Goal: Task Accomplishment & Management: Manage account settings

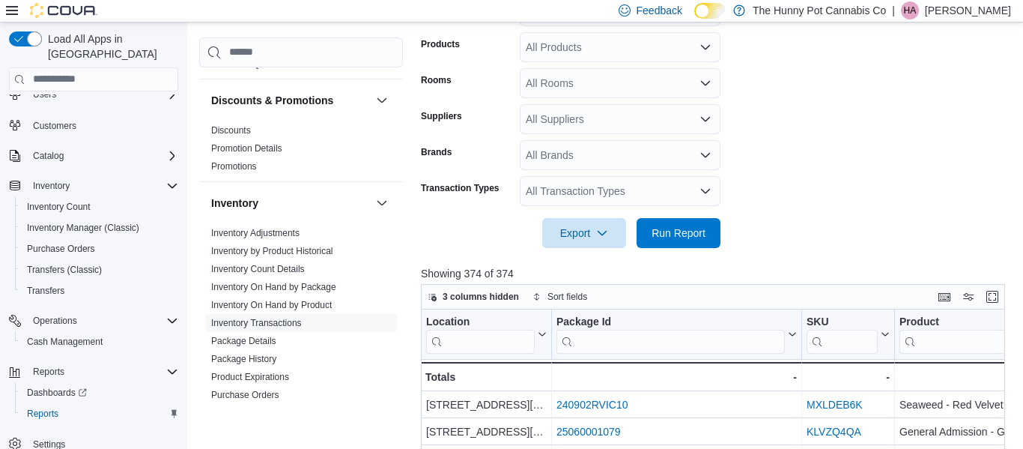
scroll to position [353, 0]
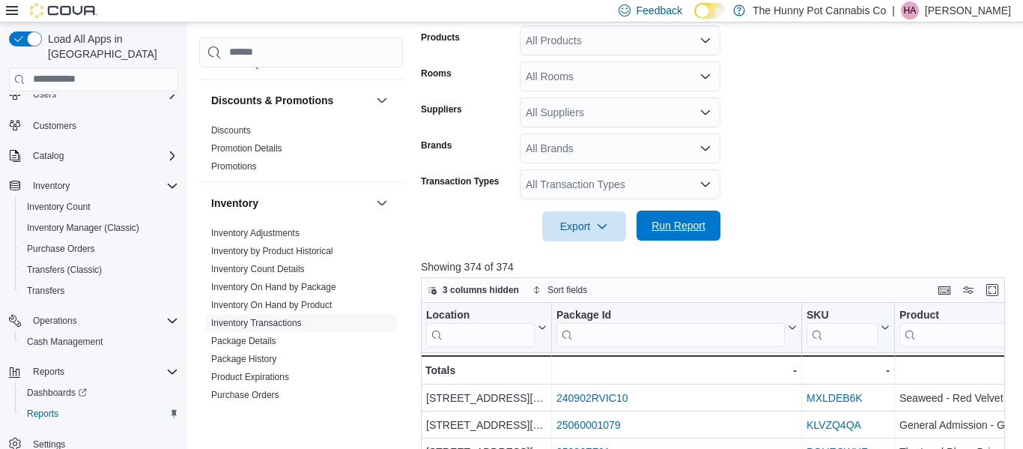
click at [698, 232] on span "Run Report" at bounding box center [679, 225] width 54 height 15
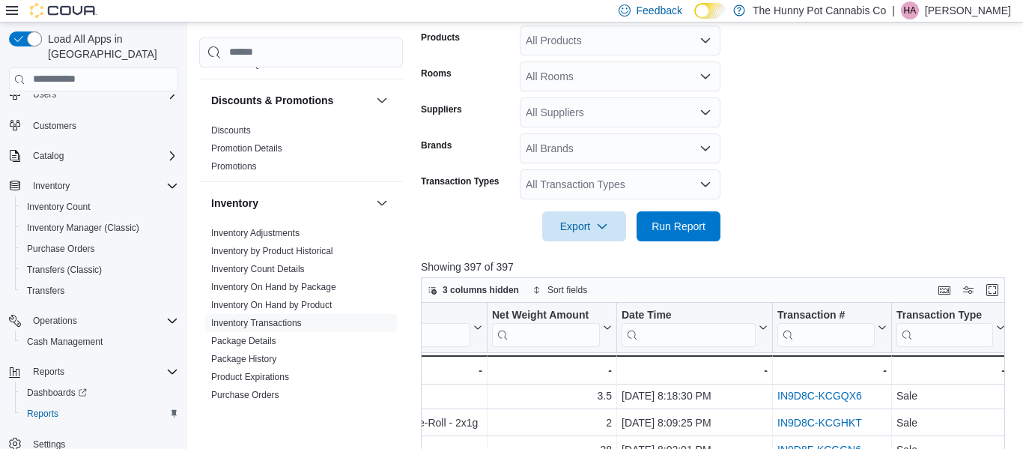
scroll to position [2, 709]
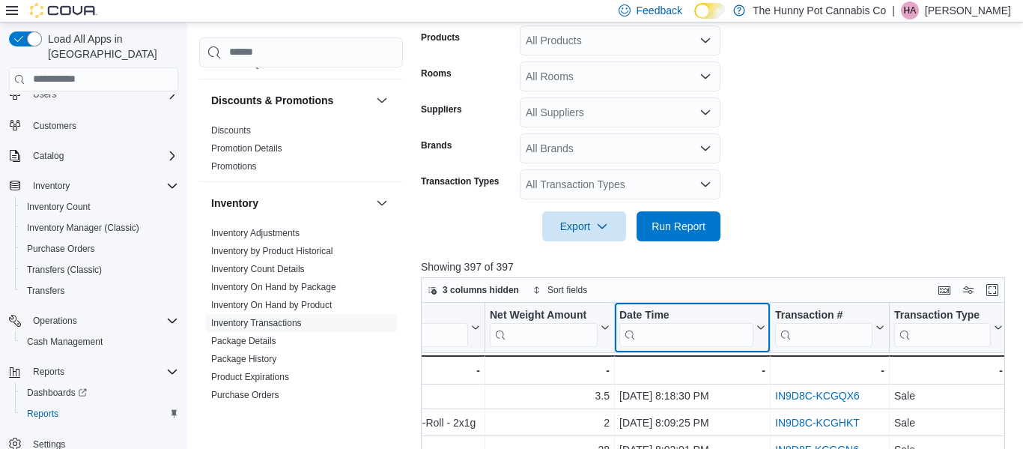
click at [655, 338] on input "search" at bounding box center [687, 335] width 134 height 24
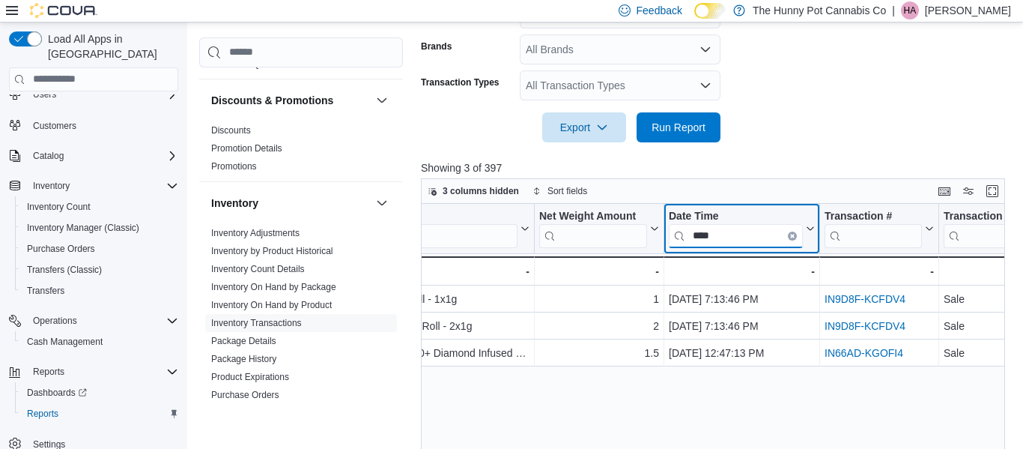
scroll to position [0, 670]
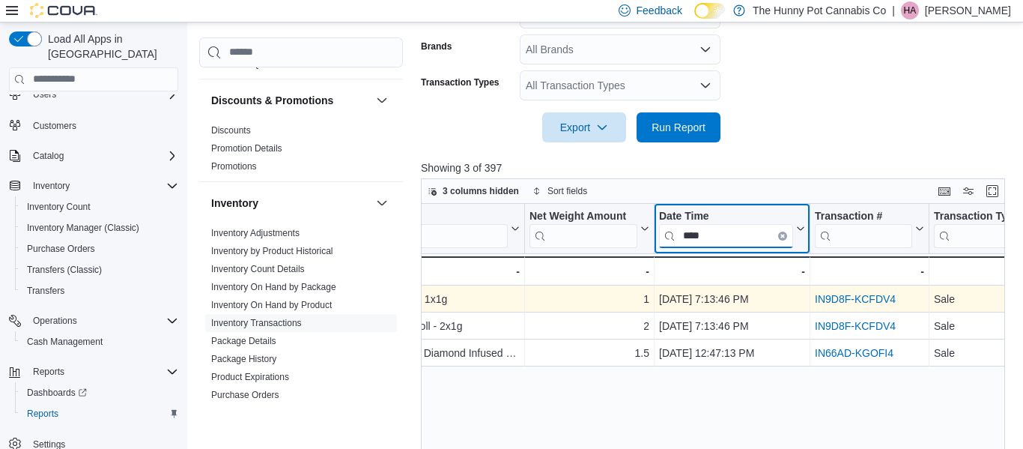
type input "****"
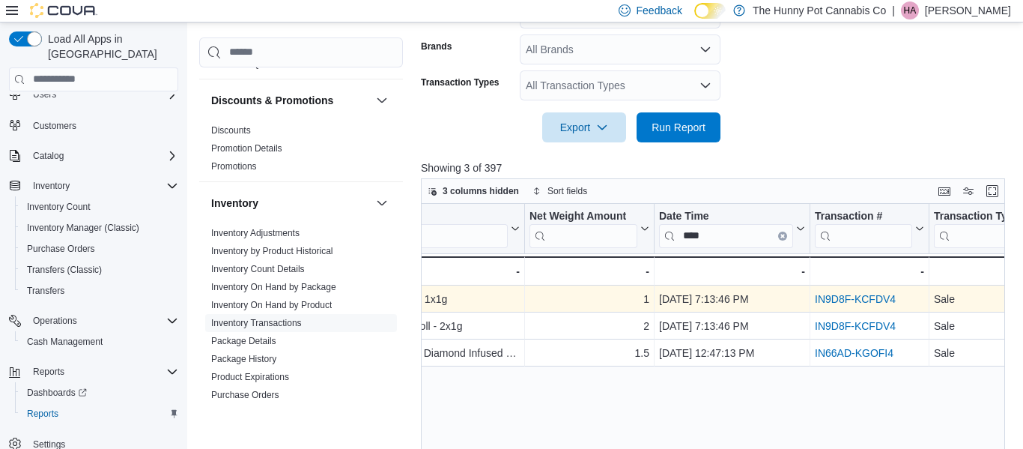
click at [838, 300] on link "IN9D8F-KCFDV4" at bounding box center [855, 299] width 81 height 12
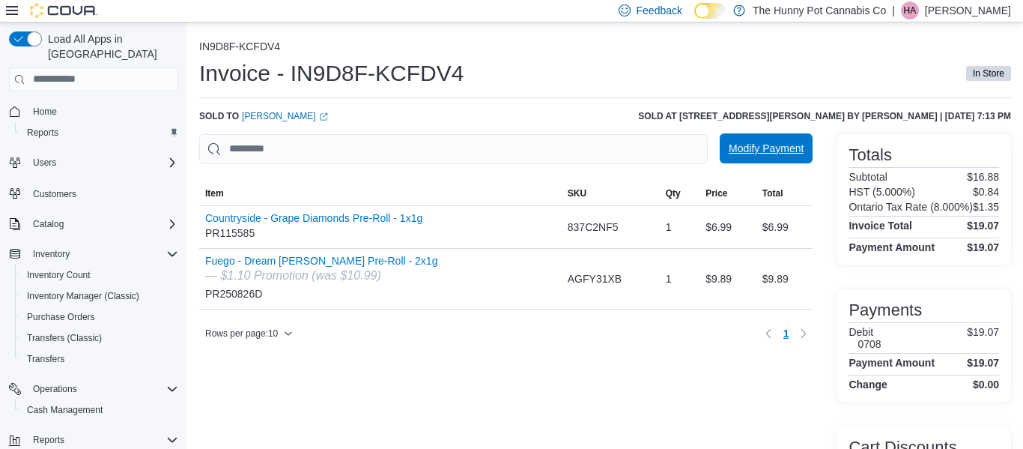
click at [783, 145] on span "Modify Payment" at bounding box center [766, 148] width 75 height 15
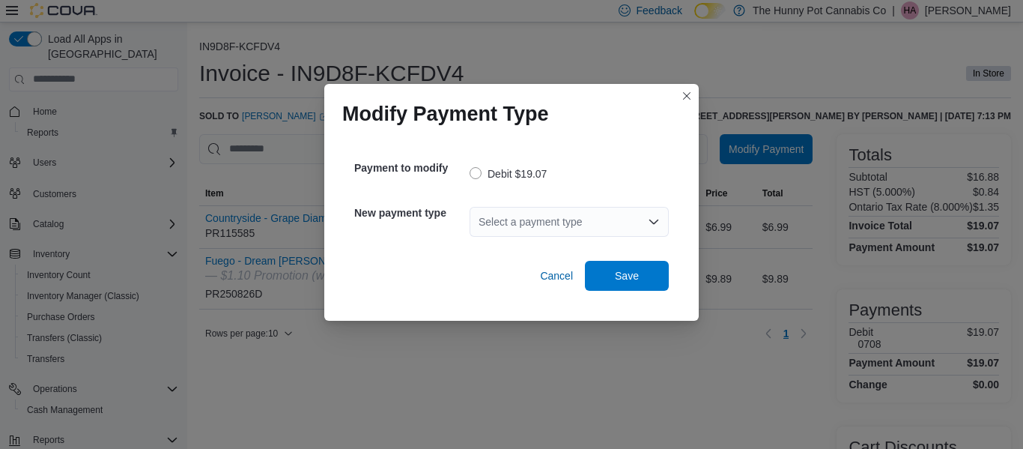
click at [587, 228] on div "Select a payment type" at bounding box center [569, 222] width 199 height 30
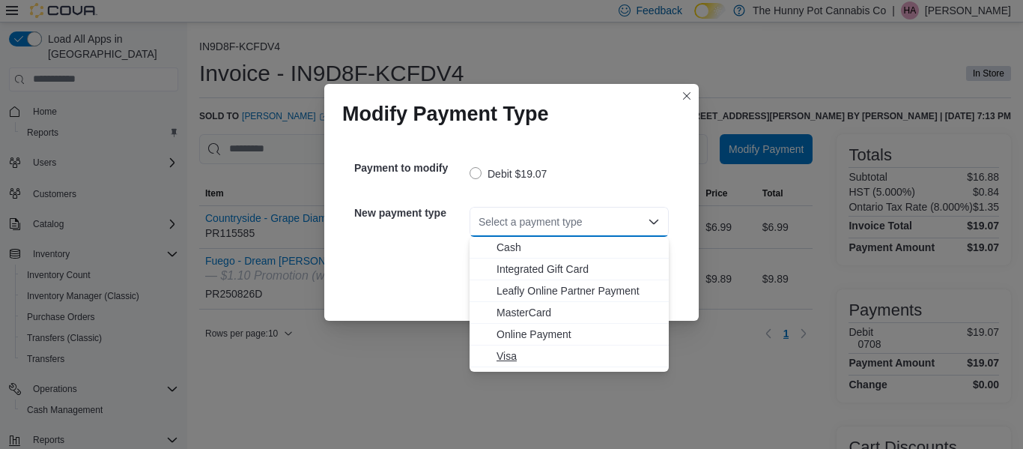
click at [535, 360] on span "Visa" at bounding box center [578, 355] width 163 height 15
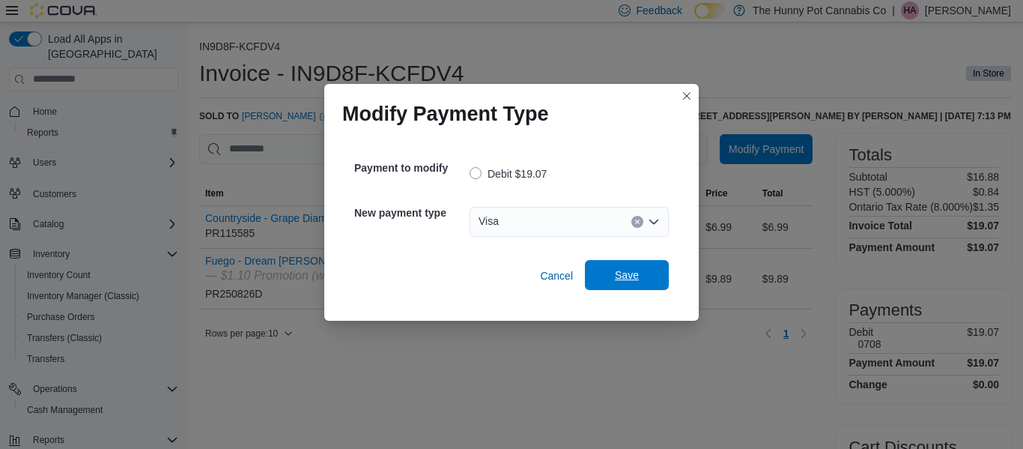
click at [656, 279] on span "Save" at bounding box center [627, 275] width 66 height 30
